Goal: Information Seeking & Learning: Learn about a topic

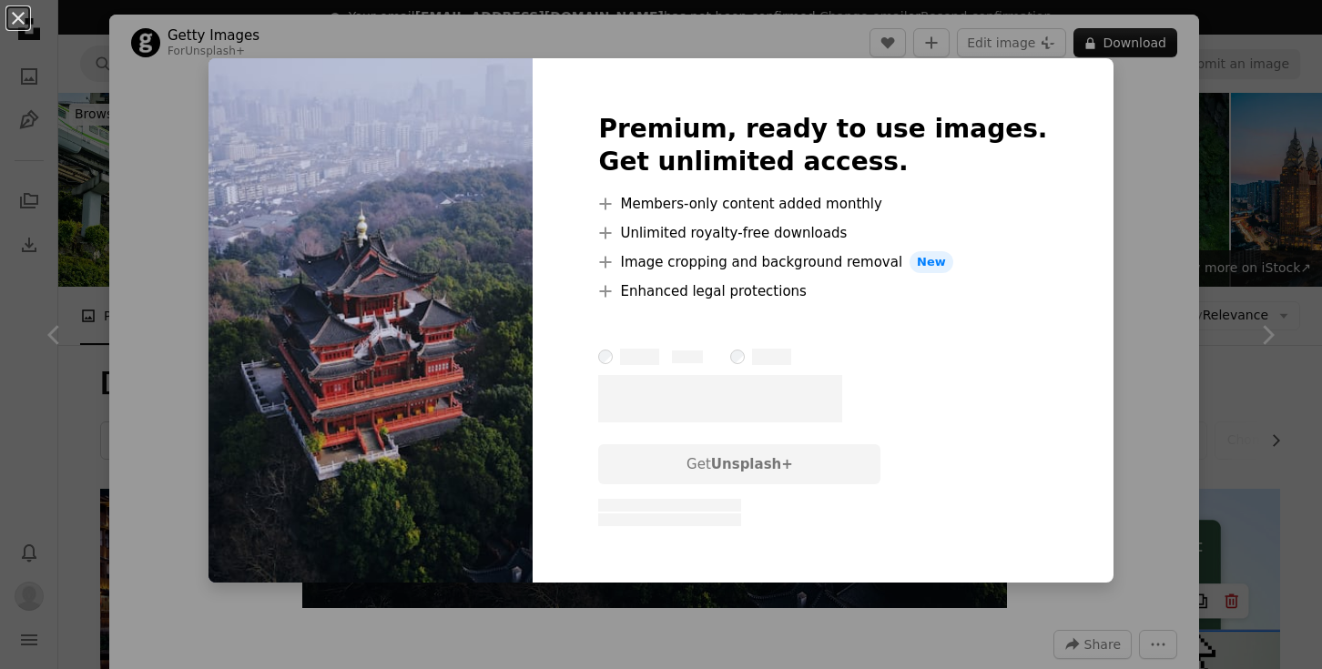
scroll to position [2620, 0]
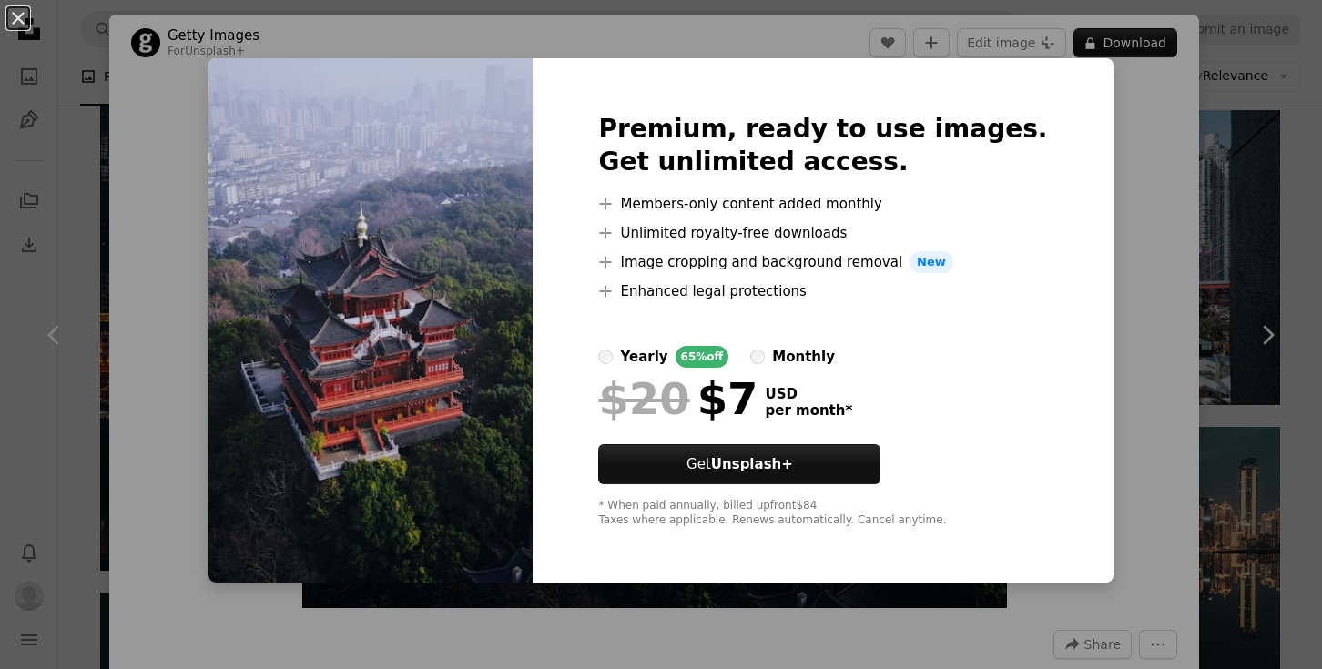
click at [1080, 239] on div "An X shape Premium, ready to use images. Get unlimited access. A plus sign Memb…" at bounding box center [661, 334] width 1322 height 669
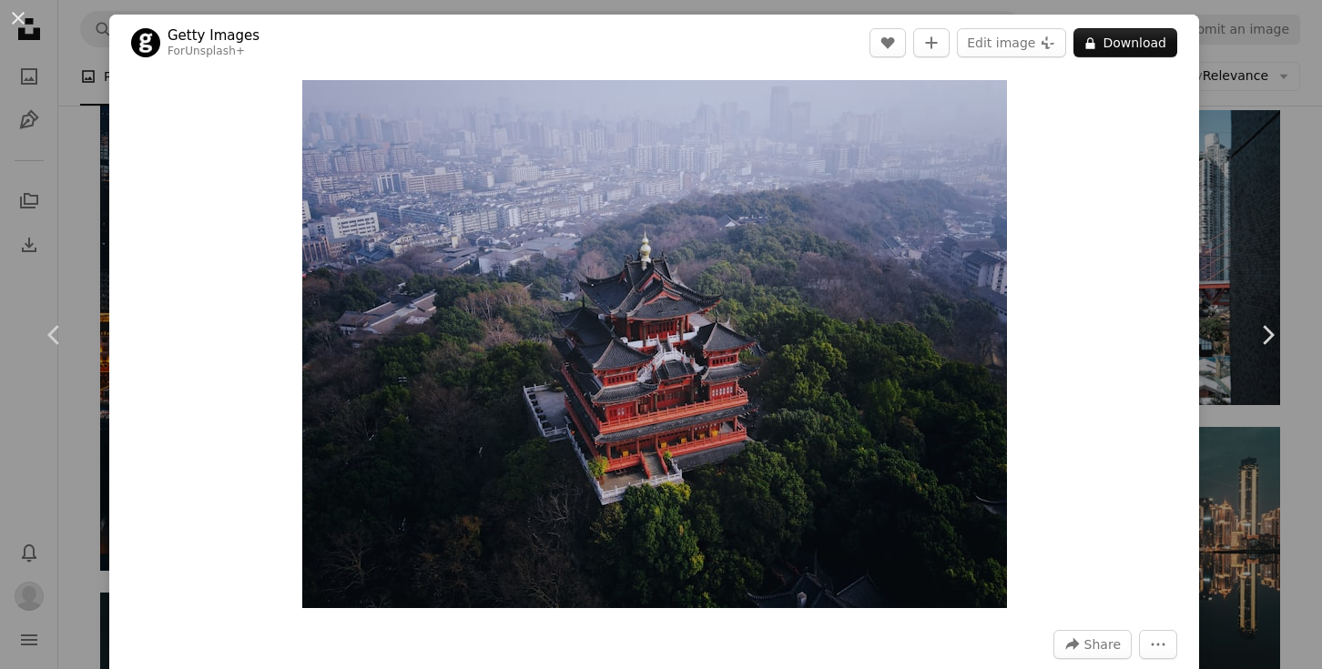
click at [1233, 72] on div "An X shape Chevron left Chevron right Getty Images For Unsplash+ A heart A plus…" at bounding box center [661, 334] width 1322 height 669
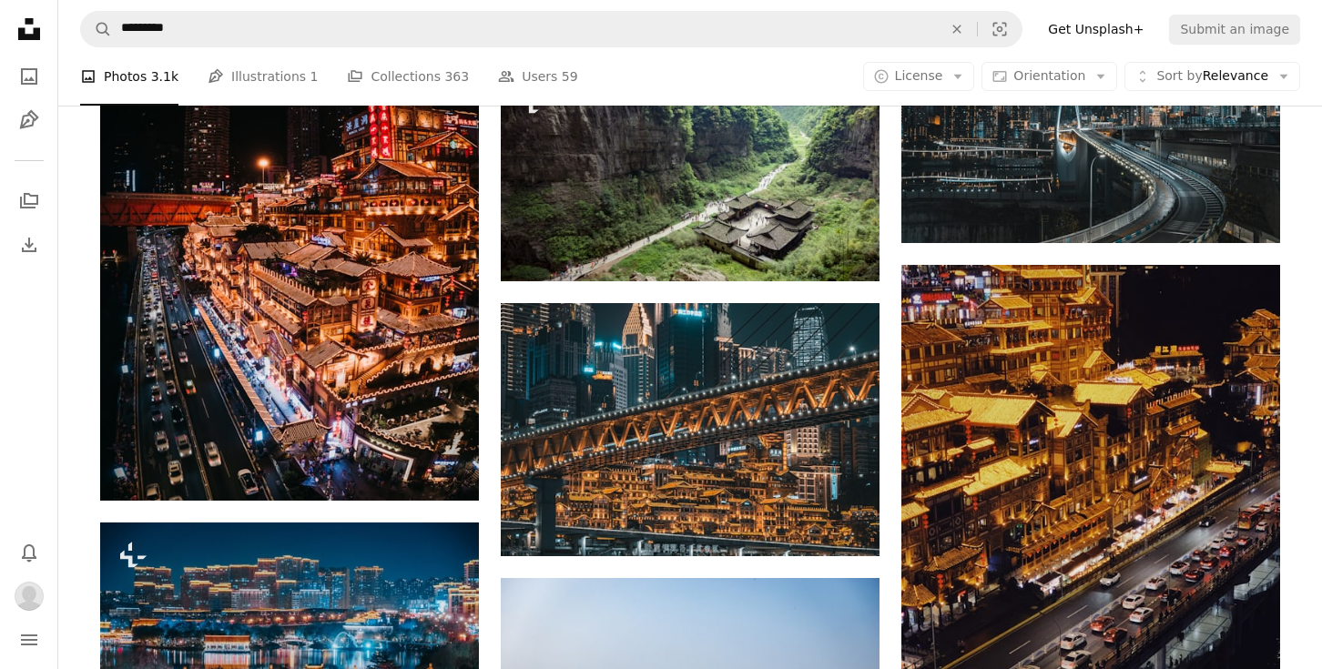
scroll to position [8, 0]
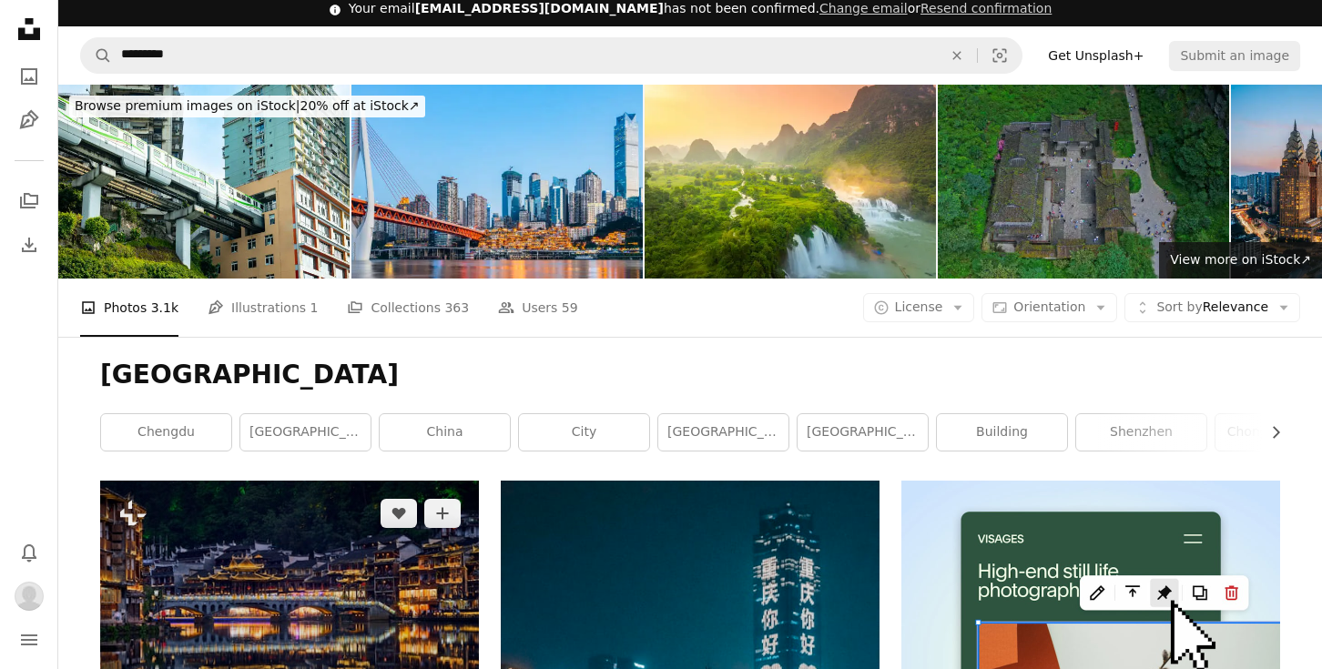
click at [250, 481] on img at bounding box center [289, 607] width 379 height 252
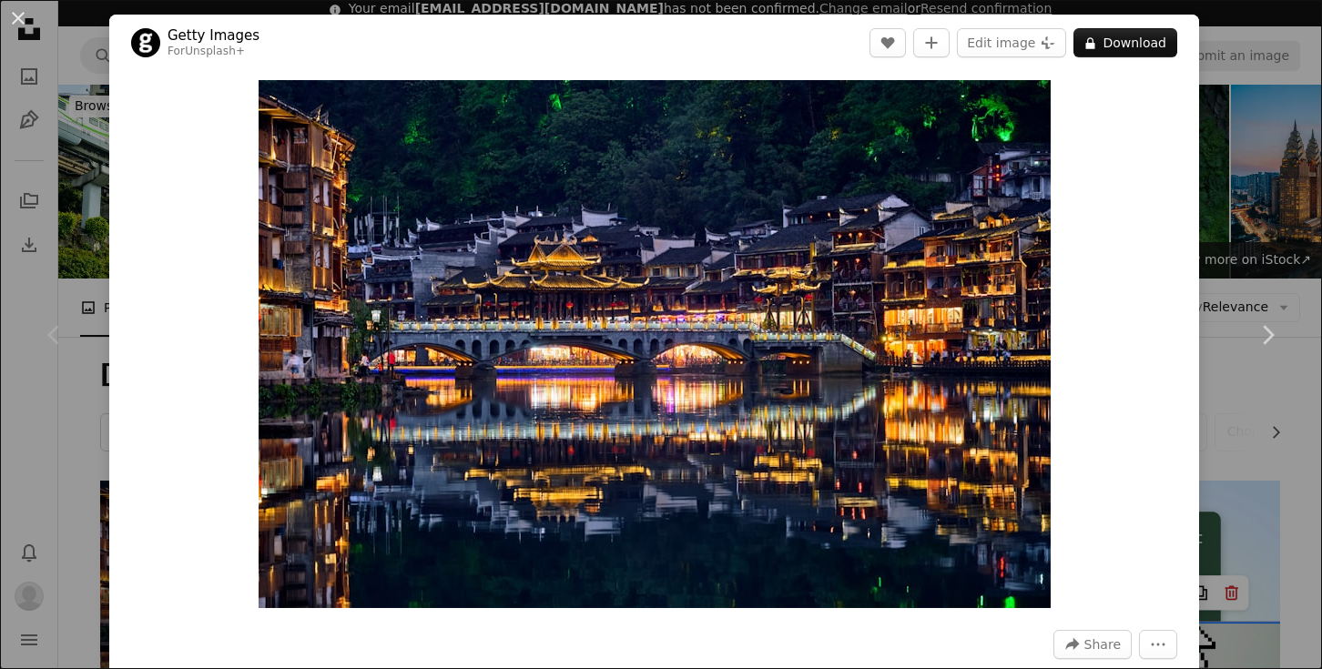
click at [1254, 189] on div "An X shape Chevron left Chevron right Getty Images For Unsplash+ A heart A plus…" at bounding box center [661, 334] width 1322 height 669
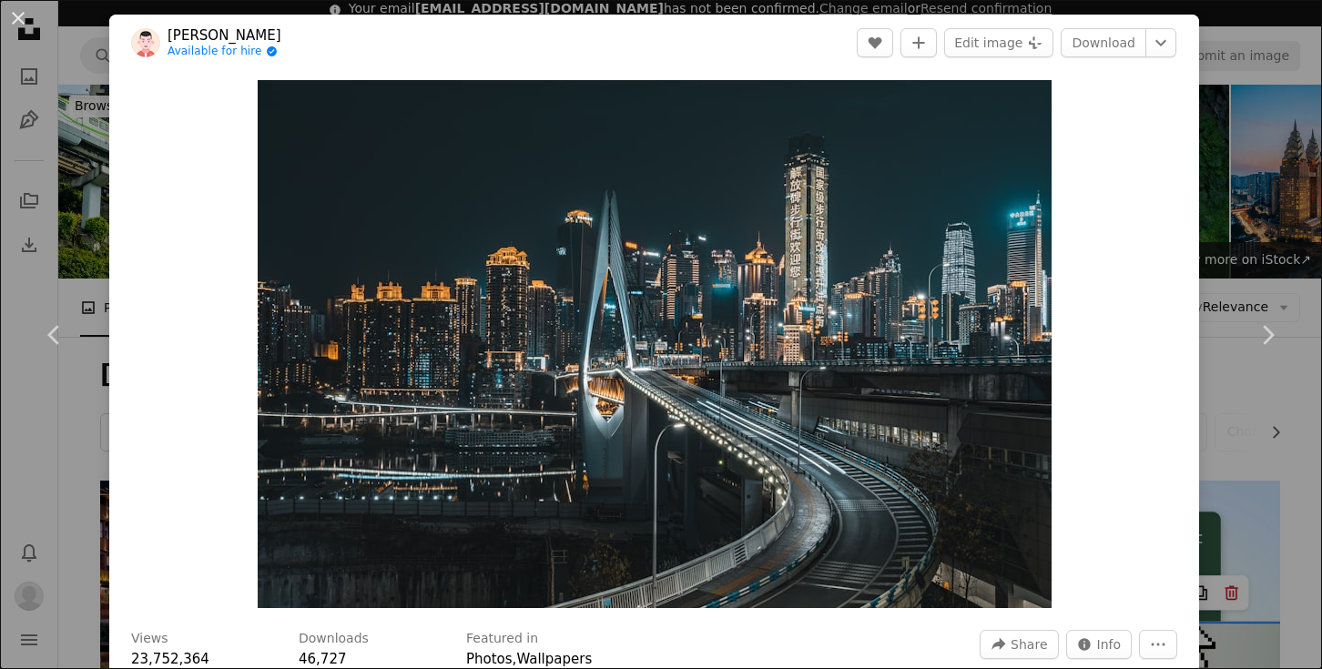
click at [1260, 217] on div "An X shape Chevron left Chevron right [PERSON_NAME] Available for hire A checkm…" at bounding box center [661, 334] width 1322 height 669
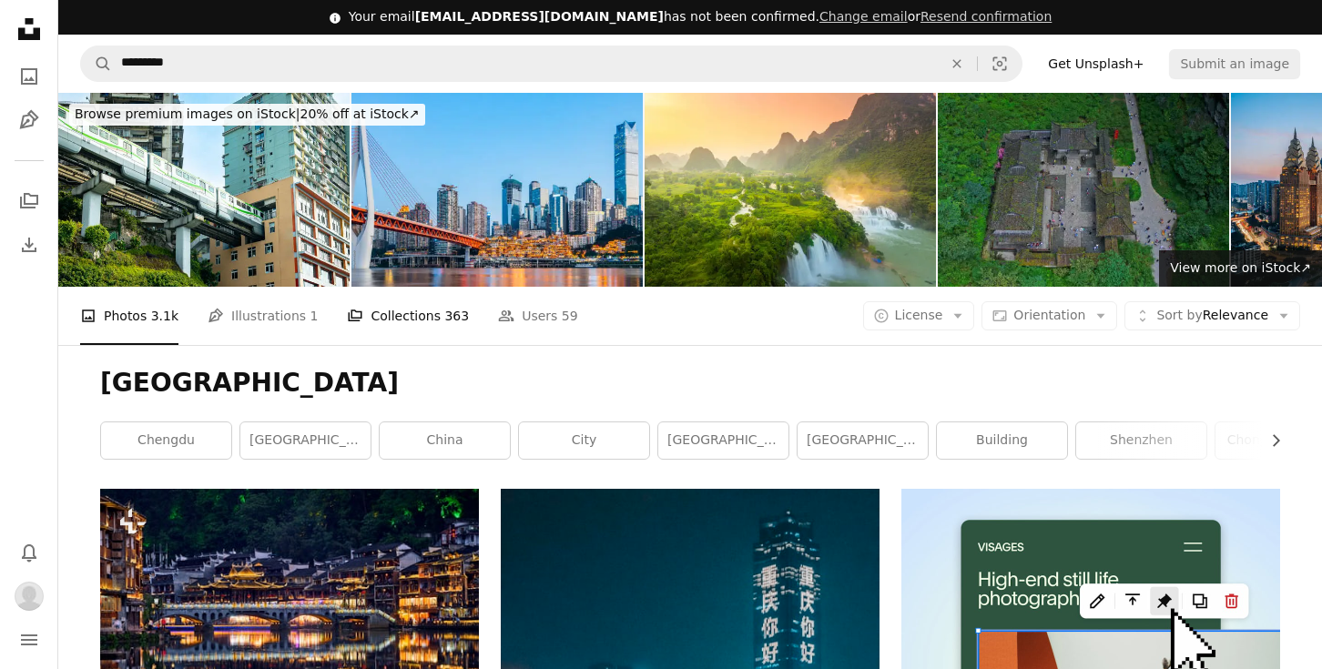
click at [428, 287] on link "A stack of folders Collections 363" at bounding box center [408, 316] width 122 height 58
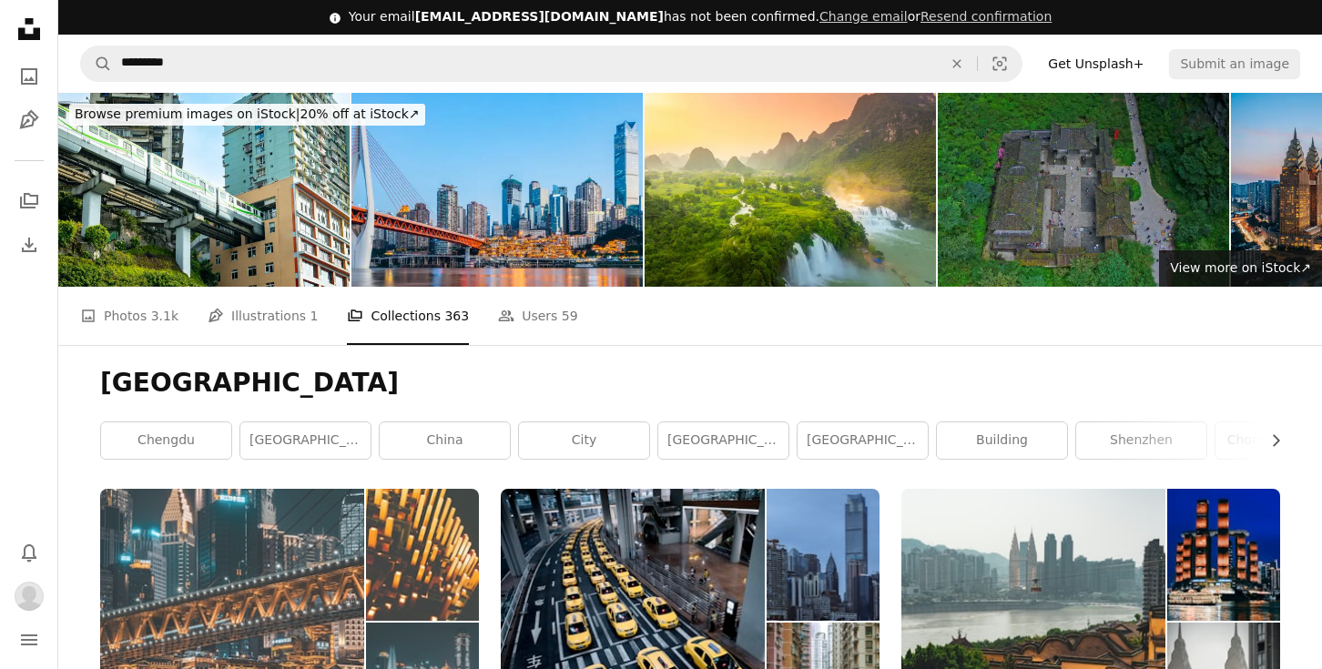
click at [304, 489] on img at bounding box center [232, 621] width 264 height 265
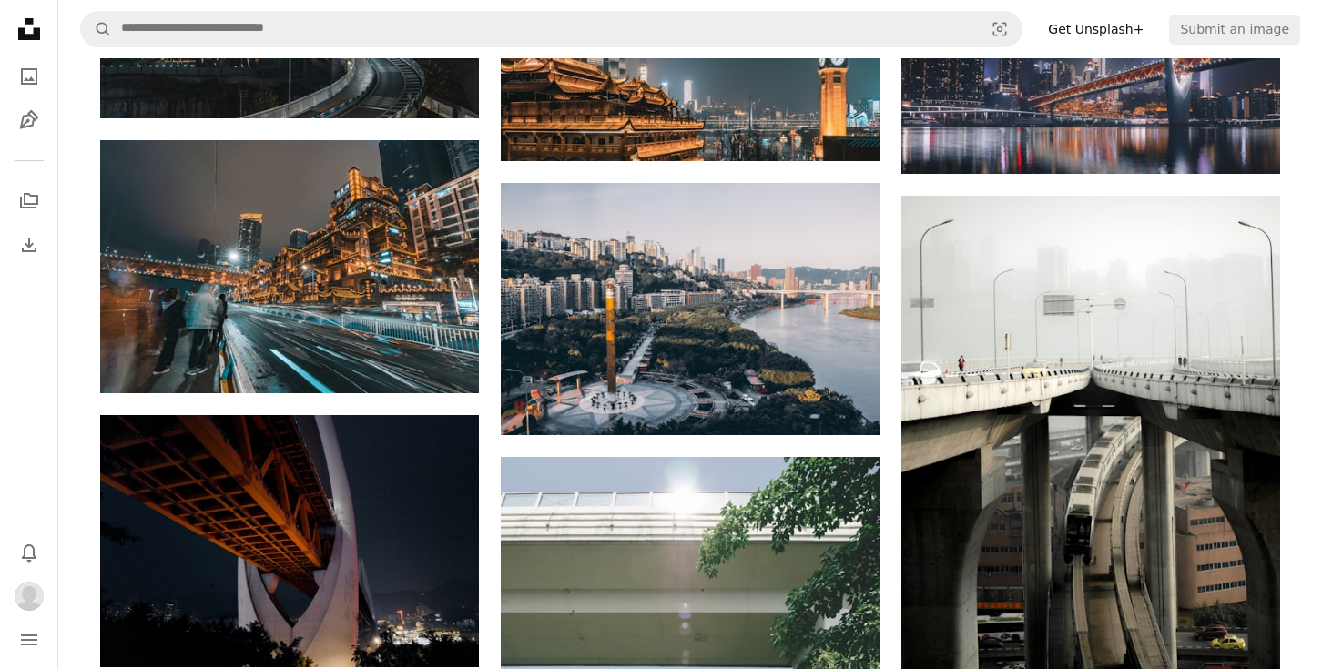
scroll to position [1090, 0]
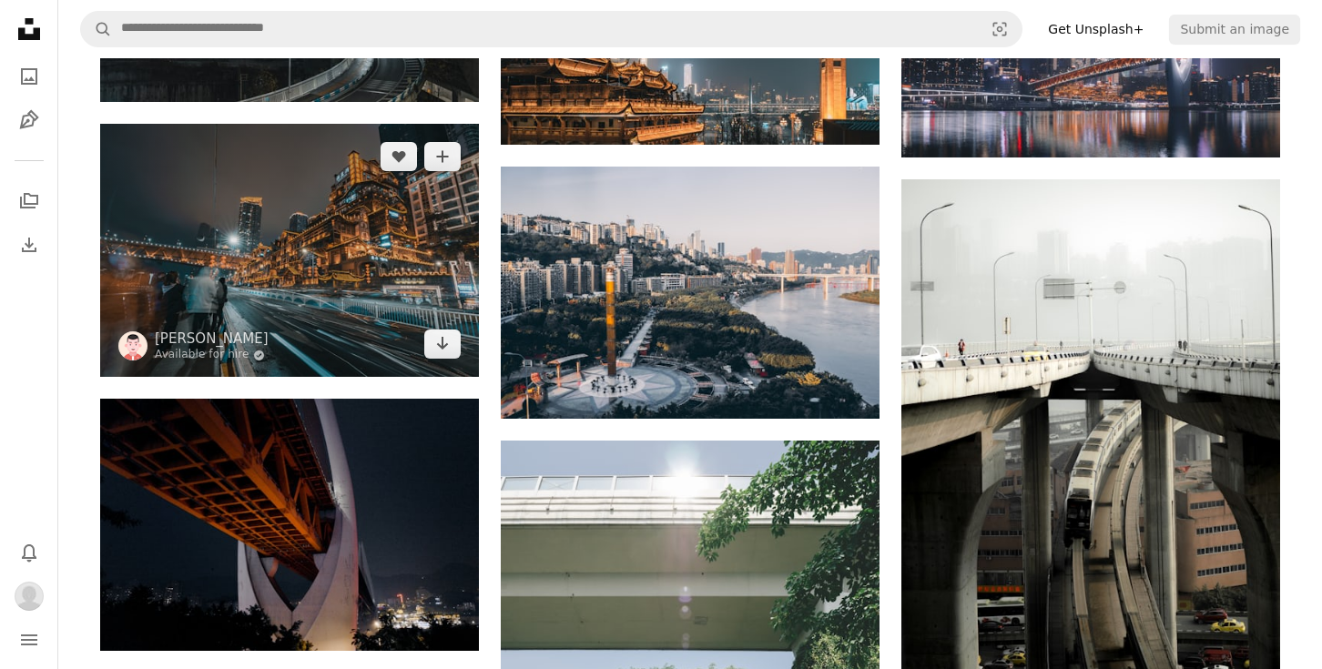
click at [350, 267] on img at bounding box center [289, 250] width 379 height 253
